Goal: Check status: Check status

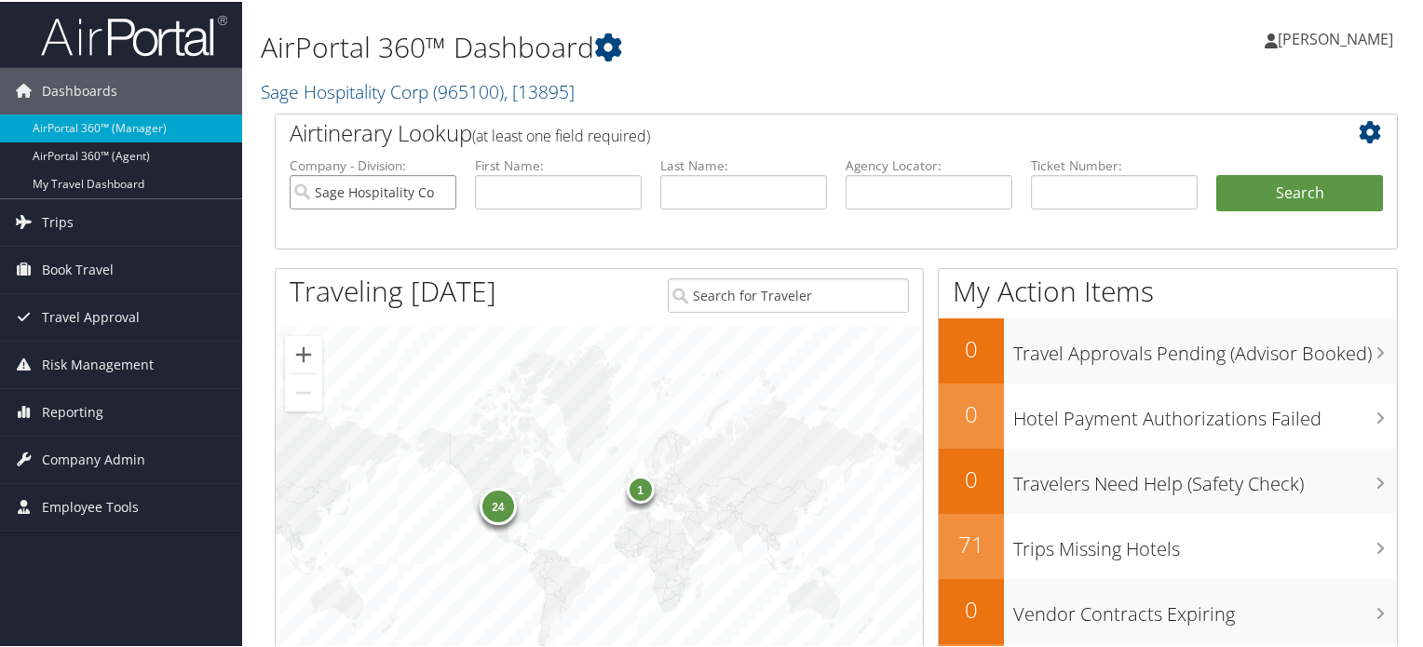
click at [443, 193] on input "Sage Hospitality Corp" at bounding box center [373, 190] width 167 height 34
click at [940, 188] on input "text" at bounding box center [928, 190] width 167 height 34
paste input "DN291G"
type input "DN291G"
click at [1240, 185] on button "Search" at bounding box center [1299, 191] width 167 height 37
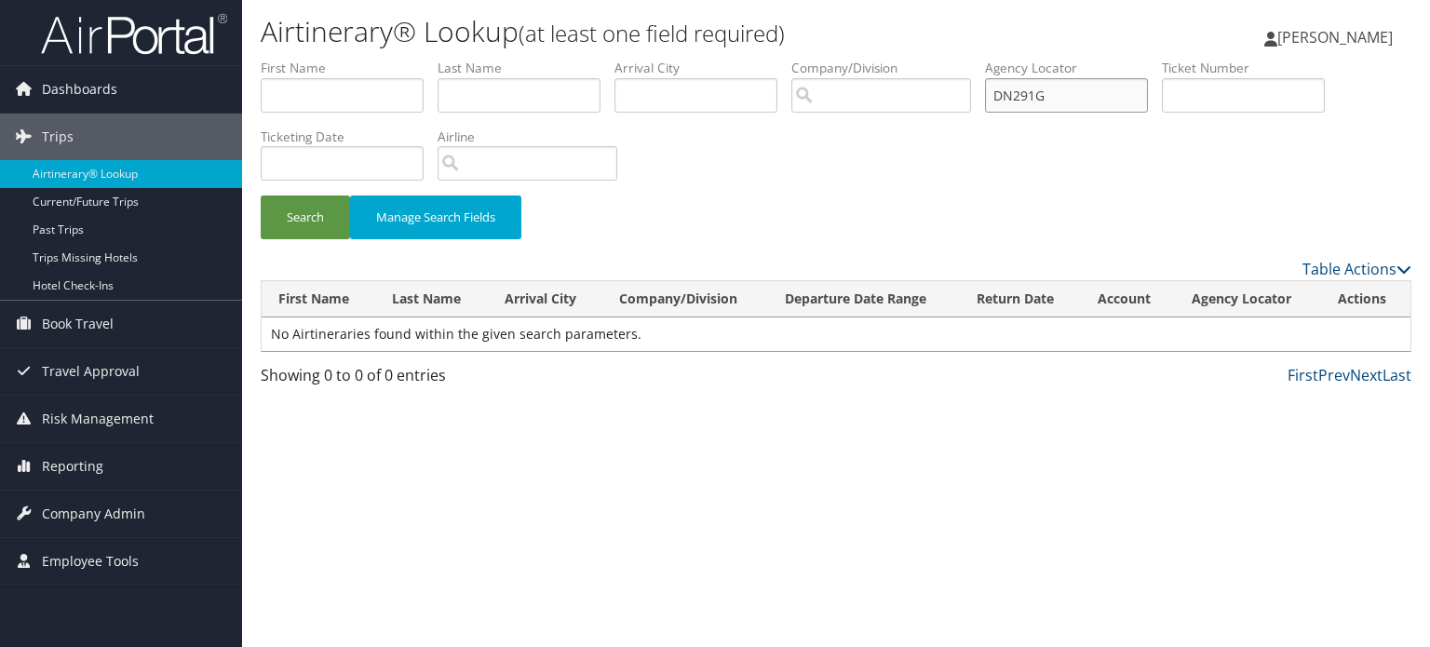
drag, startPoint x: 1069, startPoint y: 94, endPoint x: 995, endPoint y: 96, distance: 73.6
click at [995, 96] on input "DN291G" at bounding box center [1066, 95] width 163 height 34
paste input "3684 150921"
type input "3684 150921"
click at [1035, 95] on input "3684 150921" at bounding box center [1066, 95] width 163 height 34
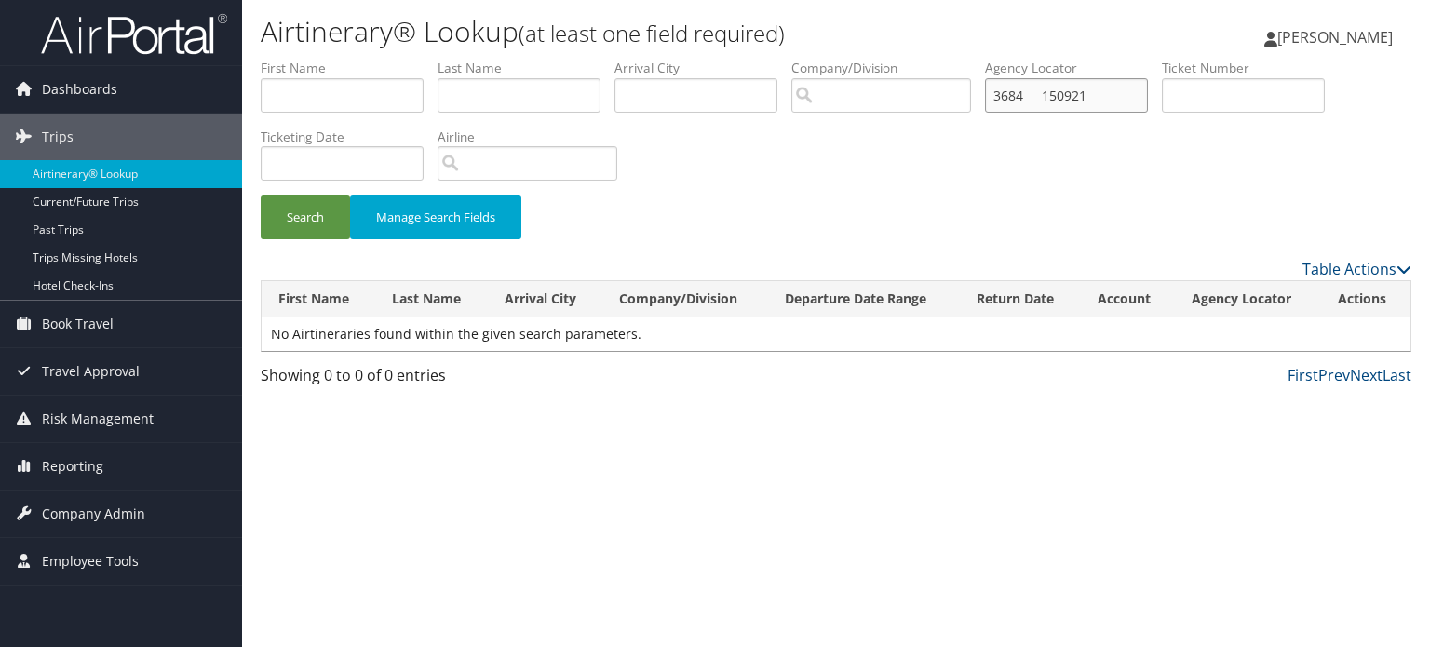
drag, startPoint x: 1110, startPoint y: 92, endPoint x: 878, endPoint y: 43, distance: 237.0
click at [878, 43] on div "Airtinerary® Lookup (at least one field required) Anupam Roy Anupam Roy My Sett…" at bounding box center [836, 323] width 1188 height 647
paste input "DN291G"
type input "DN291G"
click at [339, 208] on button "Search" at bounding box center [305, 218] width 89 height 44
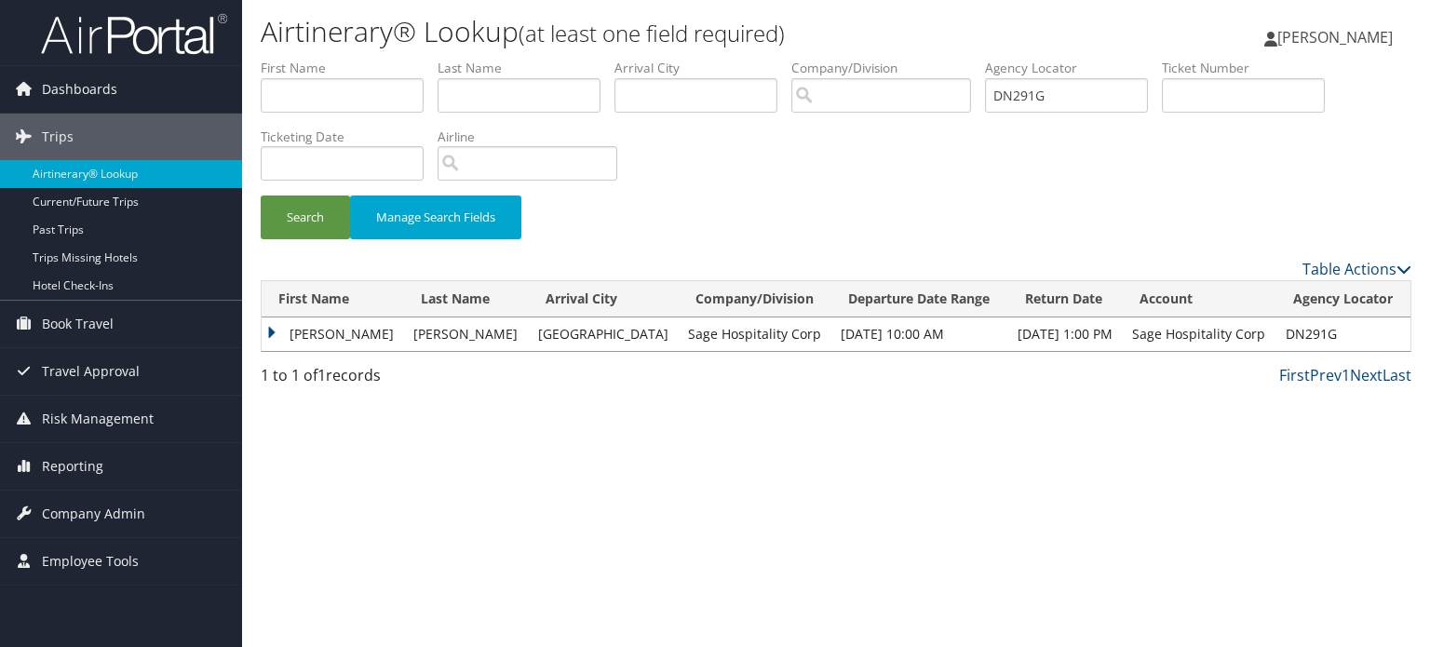
click at [318, 331] on td "NICHOLAS ISAAC" at bounding box center [333, 334] width 142 height 34
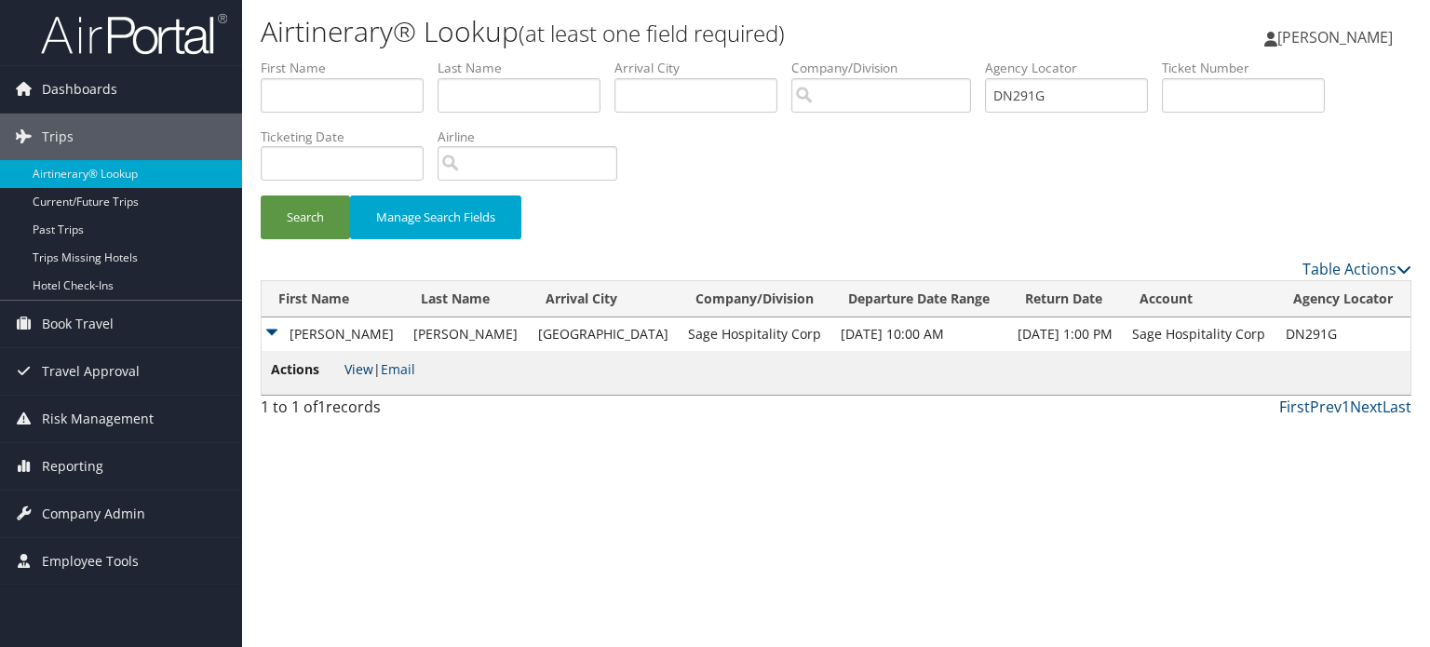
click at [366, 366] on link "View" at bounding box center [358, 369] width 29 height 18
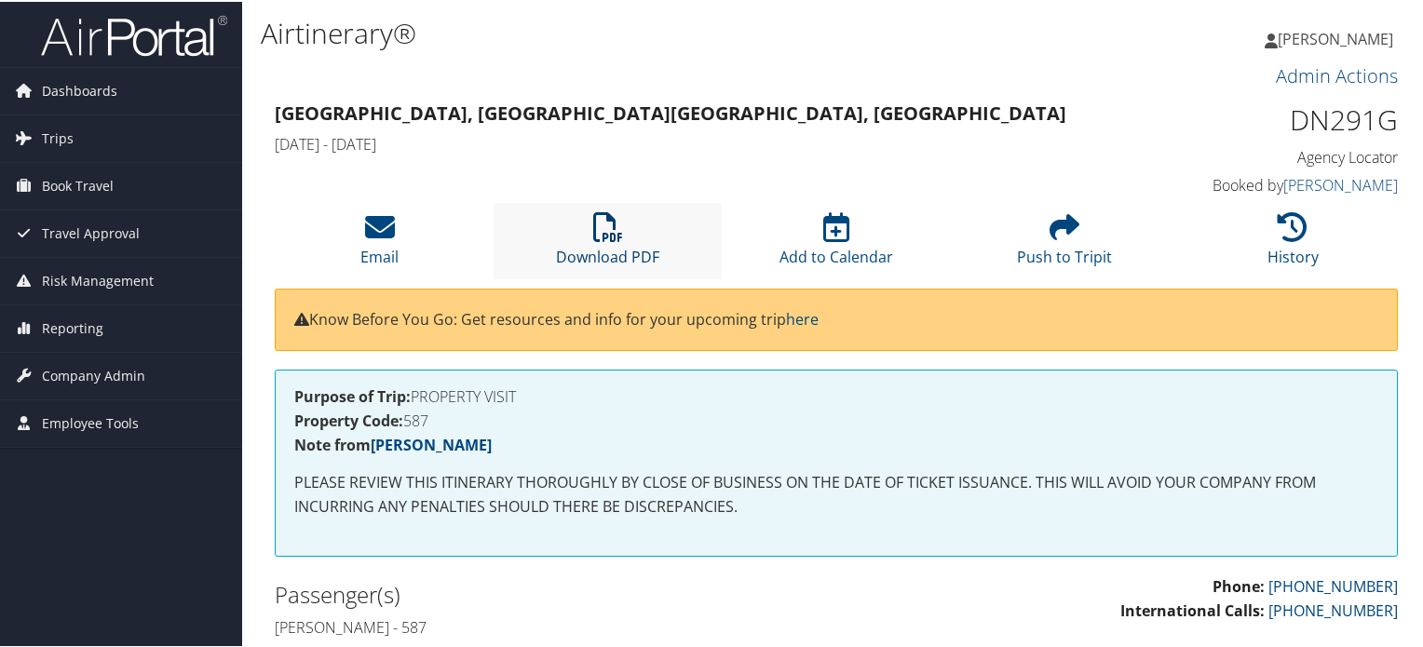
click at [618, 237] on icon at bounding box center [608, 225] width 30 height 30
click at [613, 221] on icon at bounding box center [608, 225] width 30 height 30
